Goal: Task Accomplishment & Management: Manage account settings

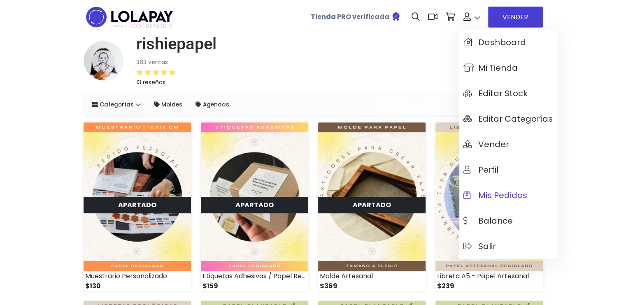
click at [495, 192] on span "Mis pedidos" at bounding box center [495, 195] width 64 height 9
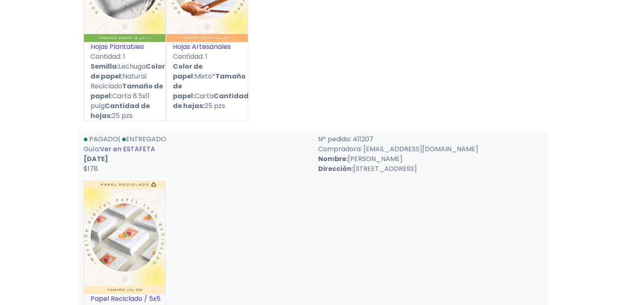
scroll to position [658, 0]
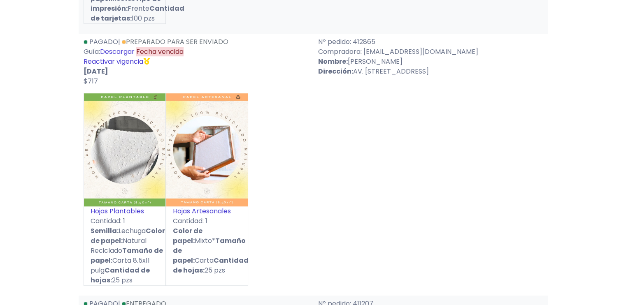
click at [135, 57] on link "Reactivar vigencia" at bounding box center [114, 61] width 60 height 9
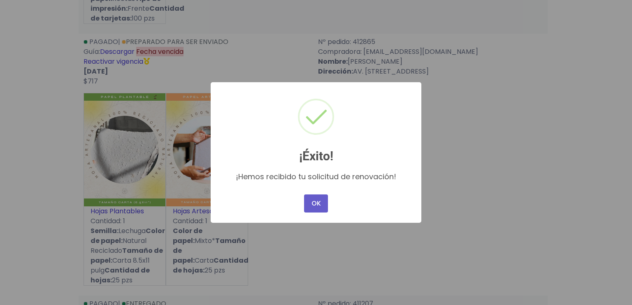
click at [316, 204] on button "OK" at bounding box center [316, 204] width 24 height 18
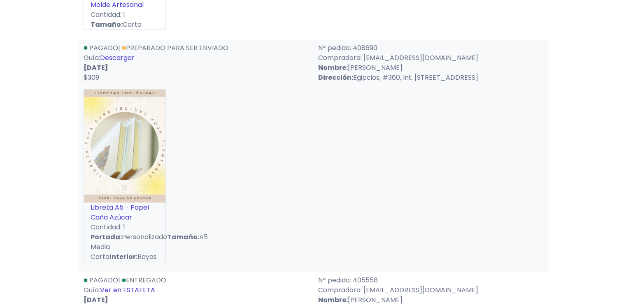
scroll to position [1851, 0]
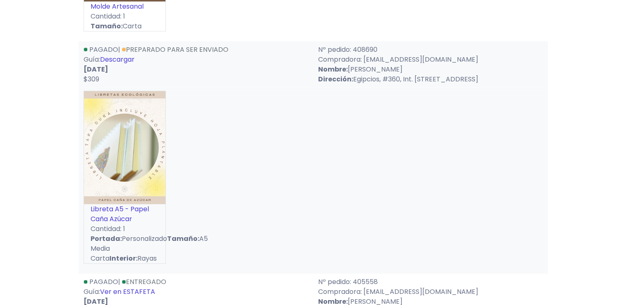
drag, startPoint x: 478, startPoint y: 91, endPoint x: 482, endPoint y: 91, distance: 4.5
click at [482, 84] on p "Dirección: Egipcios, #360, Int. 301 C, Altamira, CP 45160" at bounding box center [430, 79] width 225 height 10
click at [484, 84] on p "Dirección: Egipcios, #360, Int. 301 C, Altamira, CP 45160" at bounding box center [430, 79] width 225 height 10
drag, startPoint x: 476, startPoint y: 90, endPoint x: 499, endPoint y: 87, distance: 23.3
click at [499, 84] on p "Dirección: Egipcios, #360, Int. 301 C, Altamira, CP 45160" at bounding box center [430, 79] width 225 height 10
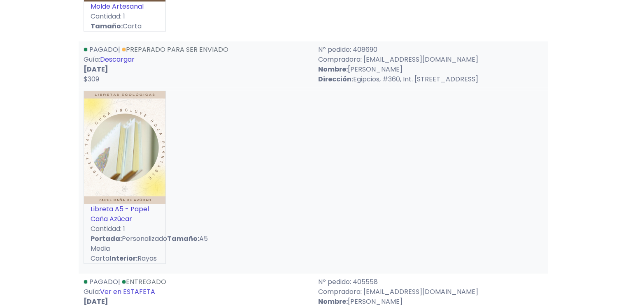
copy p "45160"
drag, startPoint x: 353, startPoint y: 91, endPoint x: 433, endPoint y: 96, distance: 80.8
click at [433, 88] on div "Pagado | Preparado para ser enviado Guía: Descargar 05-08-2025 $309 Nº pedido: …" at bounding box center [313, 65] width 469 height 46
copy p "Egipcios, #360, Int. 301 C"
drag, startPoint x: 418, startPoint y: 82, endPoint x: 349, endPoint y: 79, distance: 69.2
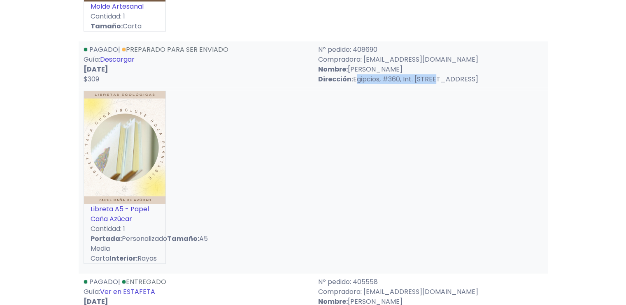
click at [349, 74] on p "Nombre: Marcela Cantu Mota" at bounding box center [430, 70] width 225 height 10
copy p "[PERSON_NAME]"
drag, startPoint x: 365, startPoint y: 71, endPoint x: 452, endPoint y: 71, distance: 86.4
click at [452, 65] on p "Compradora: [EMAIL_ADDRESS][DOMAIN_NAME]" at bounding box center [430, 60] width 225 height 10
copy p "marcantu@hotmail.com"
